Goal: Transaction & Acquisition: Book appointment/travel/reservation

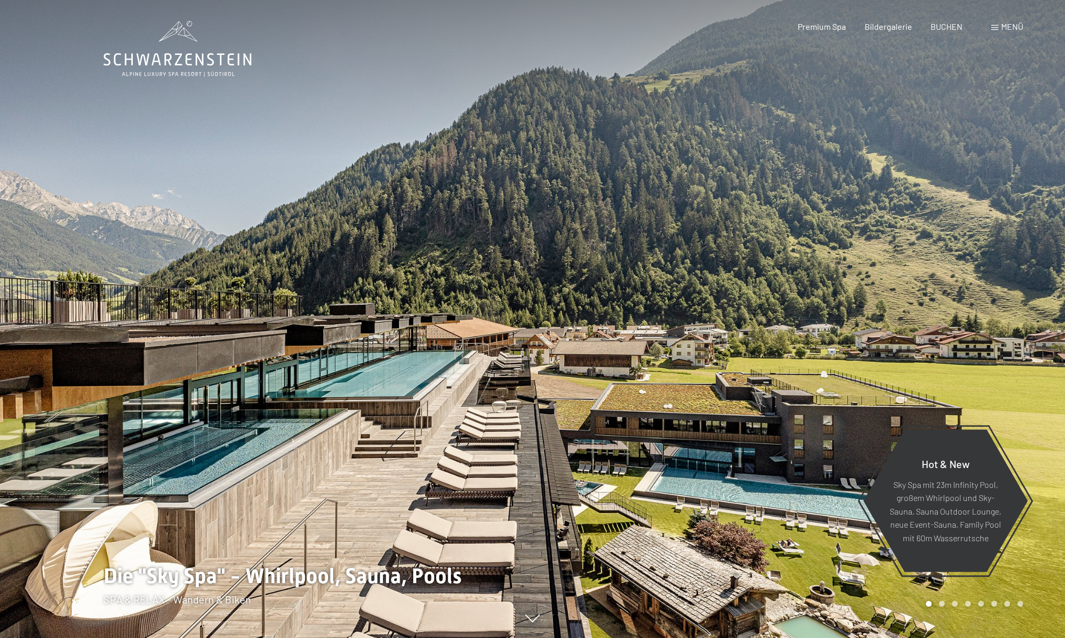
click at [1009, 31] on span "Menü" at bounding box center [1012, 26] width 22 height 10
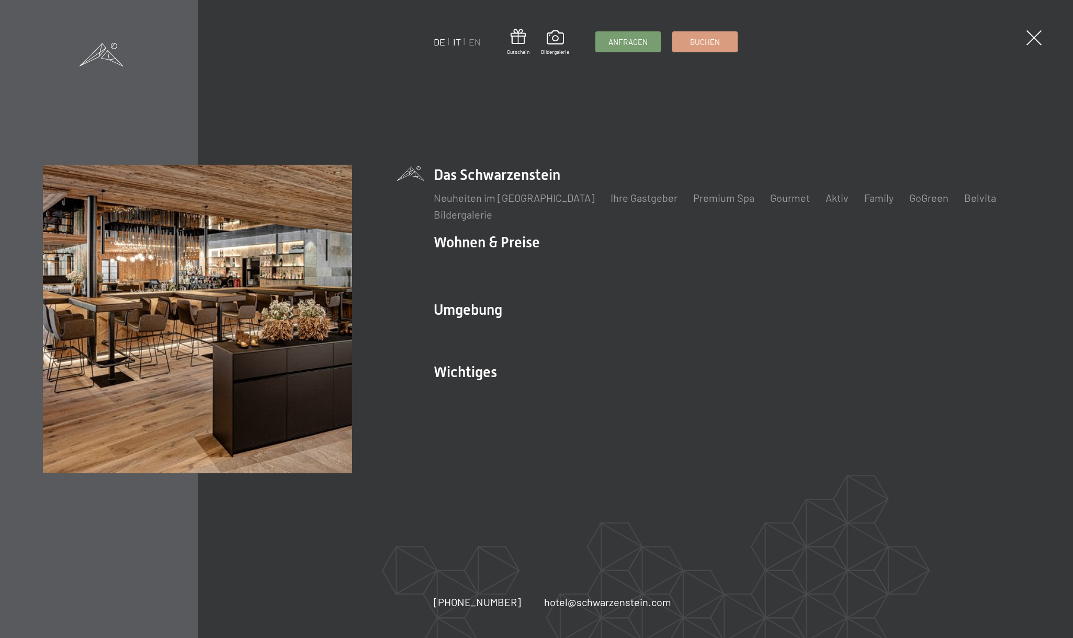
click at [459, 42] on link "IT" at bounding box center [457, 42] width 8 height 12
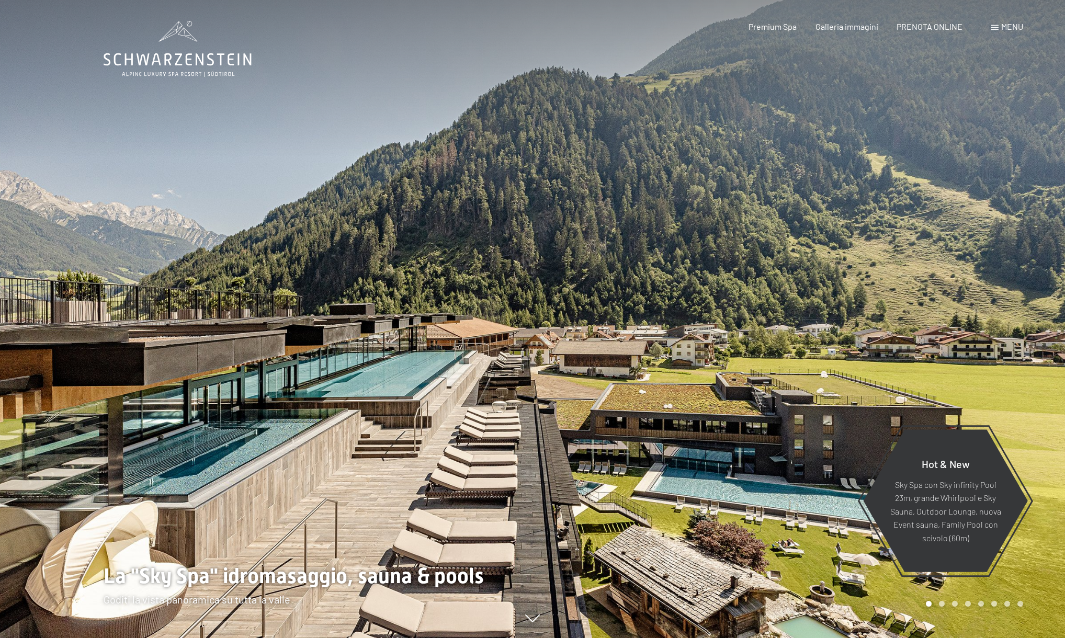
click at [994, 30] on span at bounding box center [994, 27] width 7 height 5
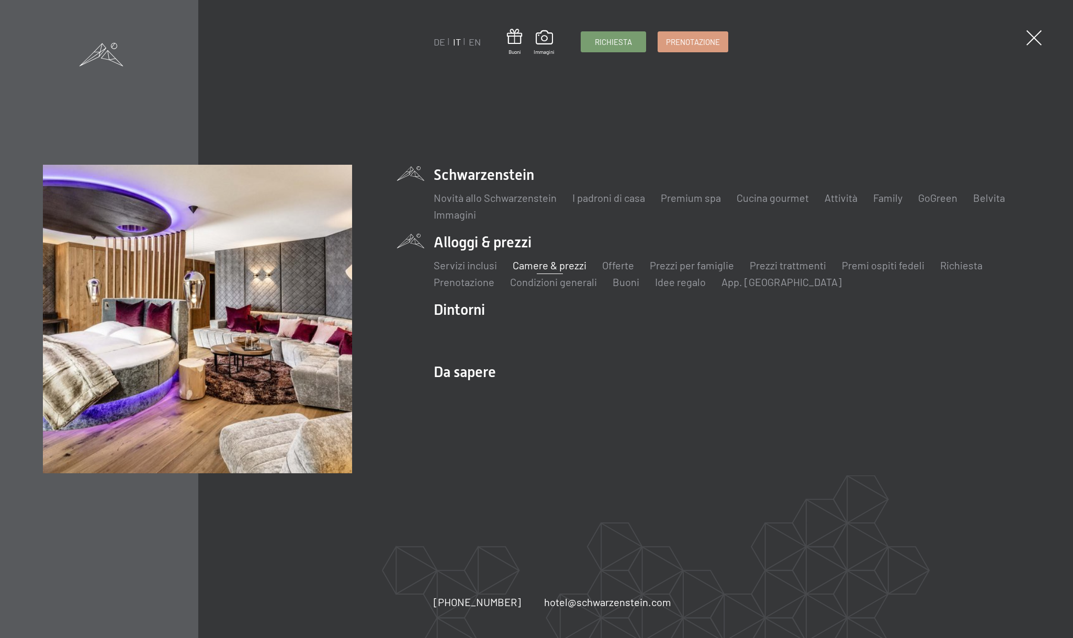
click at [569, 266] on link "Camere & prezzi" at bounding box center [550, 265] width 74 height 13
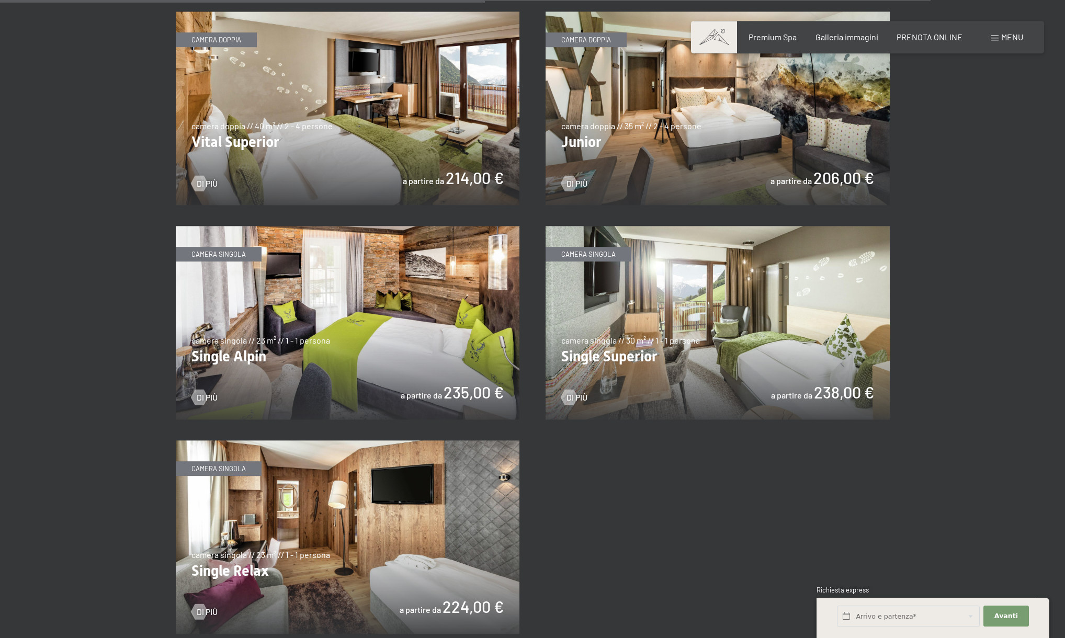
scroll to position [1448, 0]
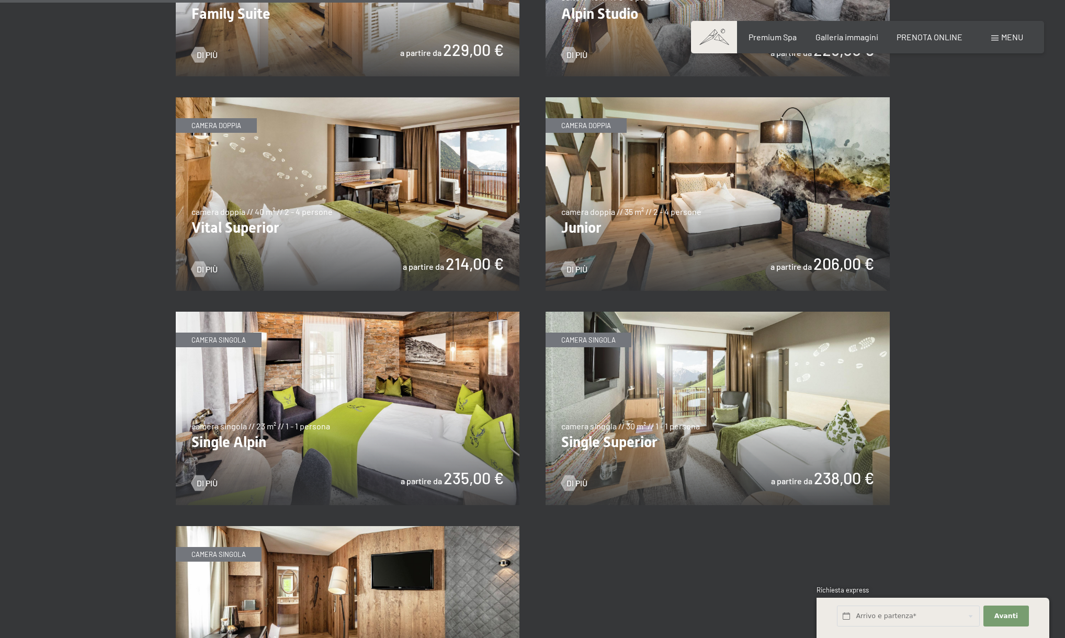
click at [731, 217] on img at bounding box center [718, 194] width 344 height 194
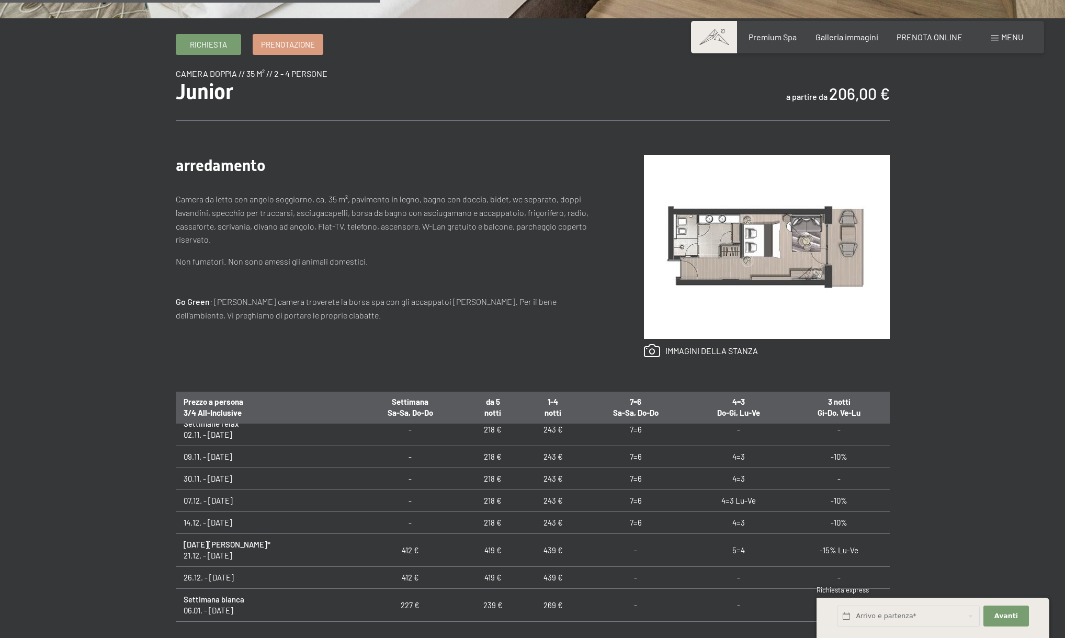
scroll to position [257, 0]
